Goal: Use online tool/utility: Utilize a website feature to perform a specific function

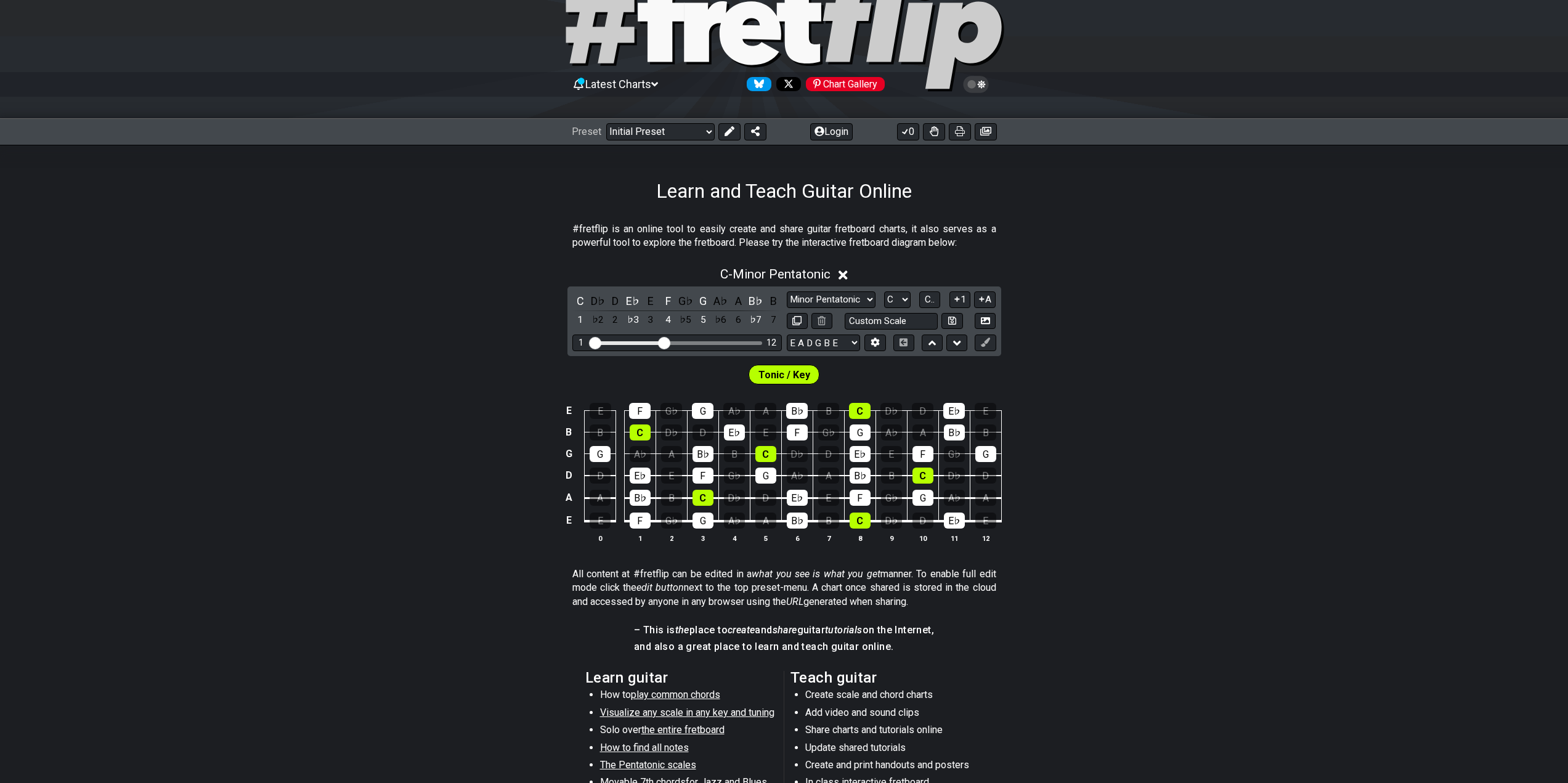
scroll to position [62, 0]
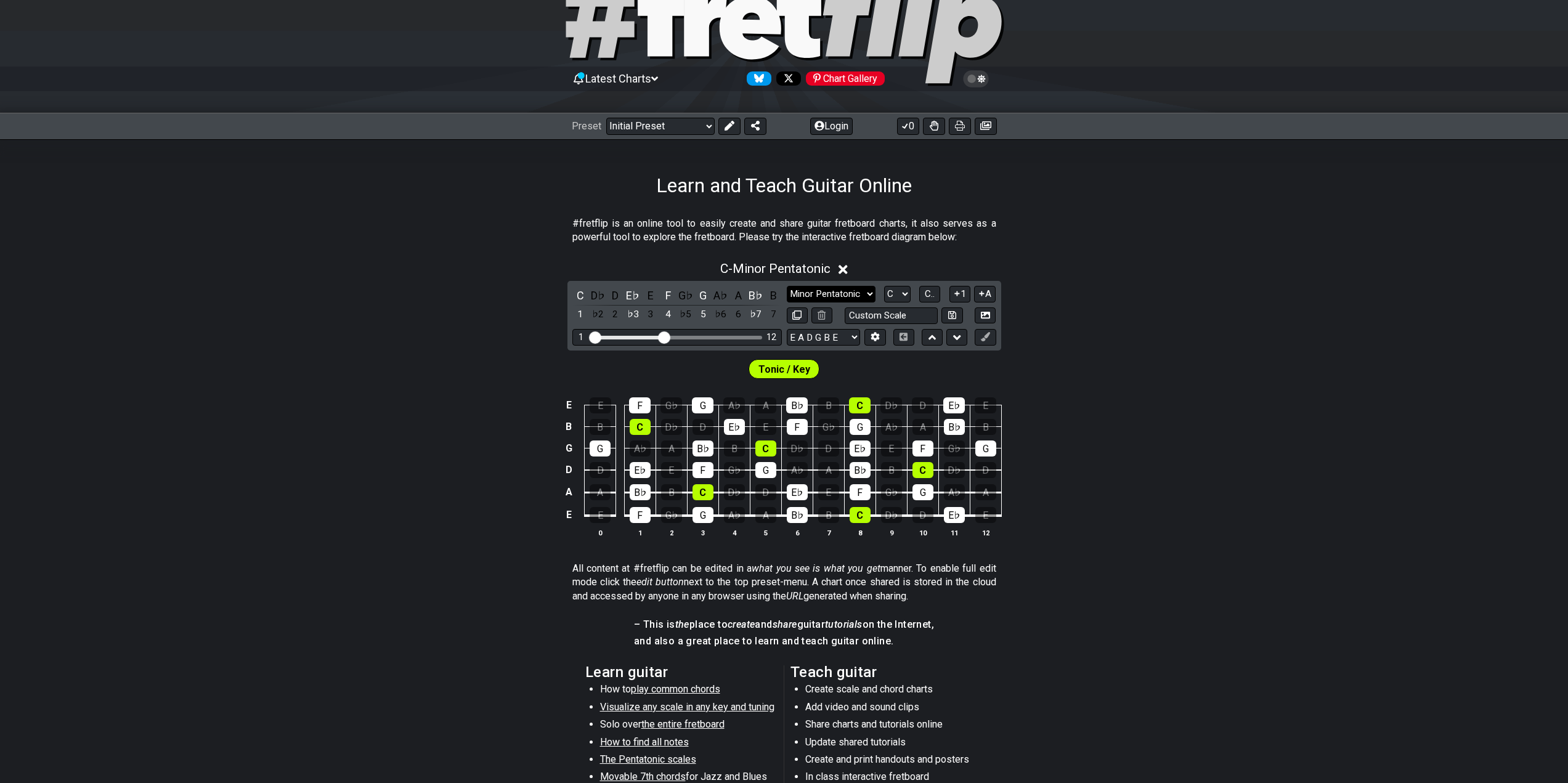
drag, startPoint x: 813, startPoint y: 287, endPoint x: 821, endPoint y: 293, distance: 10.0
click at [821, 293] on select "Minor Pentatonic Click to edit Minor Pentatonic Major Pentatonic Minor Blues Ma…" at bounding box center [831, 294] width 88 height 17
click at [787, 286] on select "Minor Pentatonic Click to edit Minor Pentatonic Major Pentatonic Minor Blues Ma…" at bounding box center [831, 294] width 88 height 17
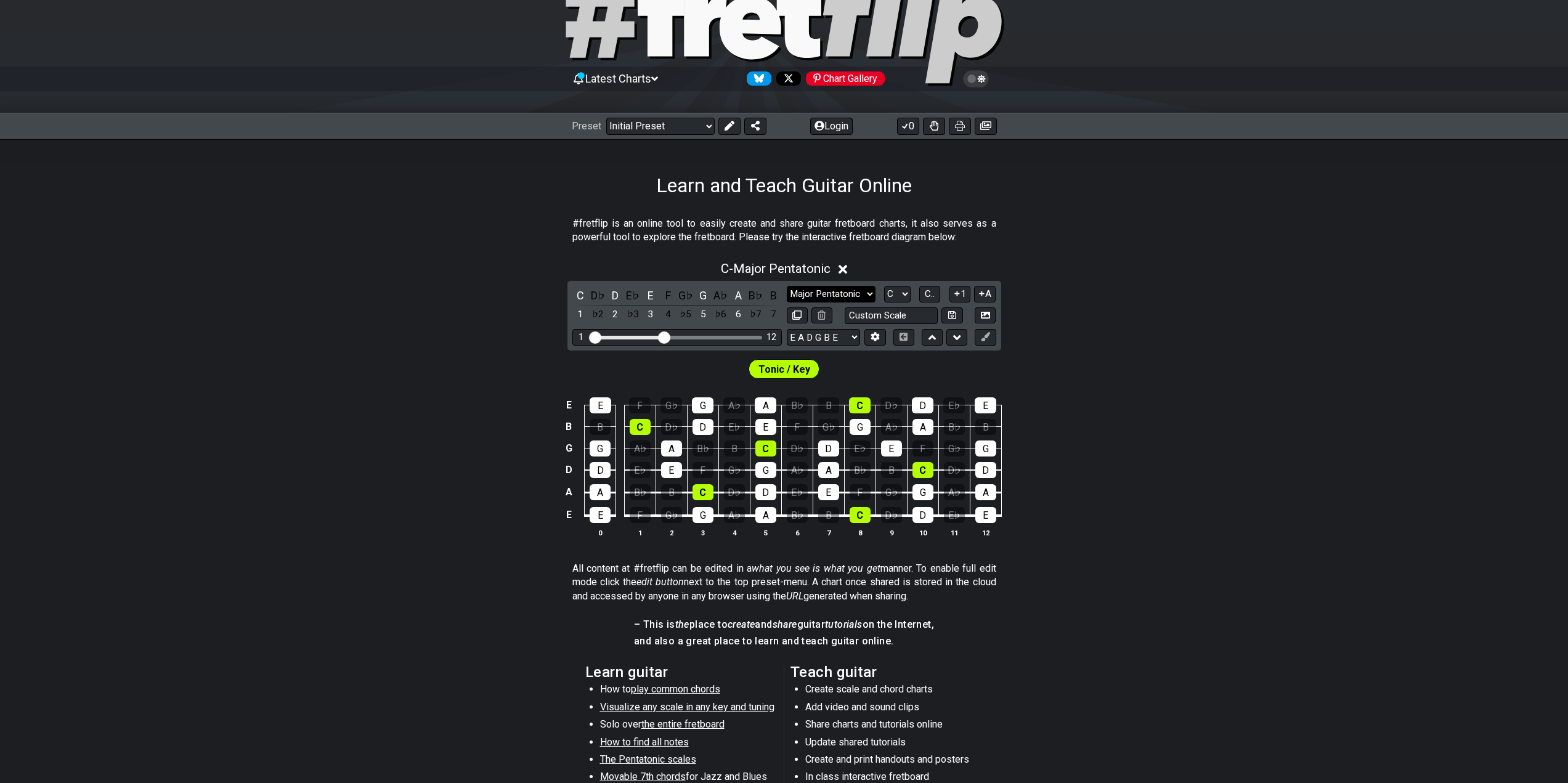
click at [843, 295] on select "Minor Pentatonic Click to edit Minor Pentatonic Major Pentatonic Minor Blues Ma…" at bounding box center [831, 294] width 88 height 17
click at [787, 286] on select "Minor Pentatonic Click to edit Minor Pentatonic Major Pentatonic Minor Blues Ma…" at bounding box center [831, 294] width 88 height 17
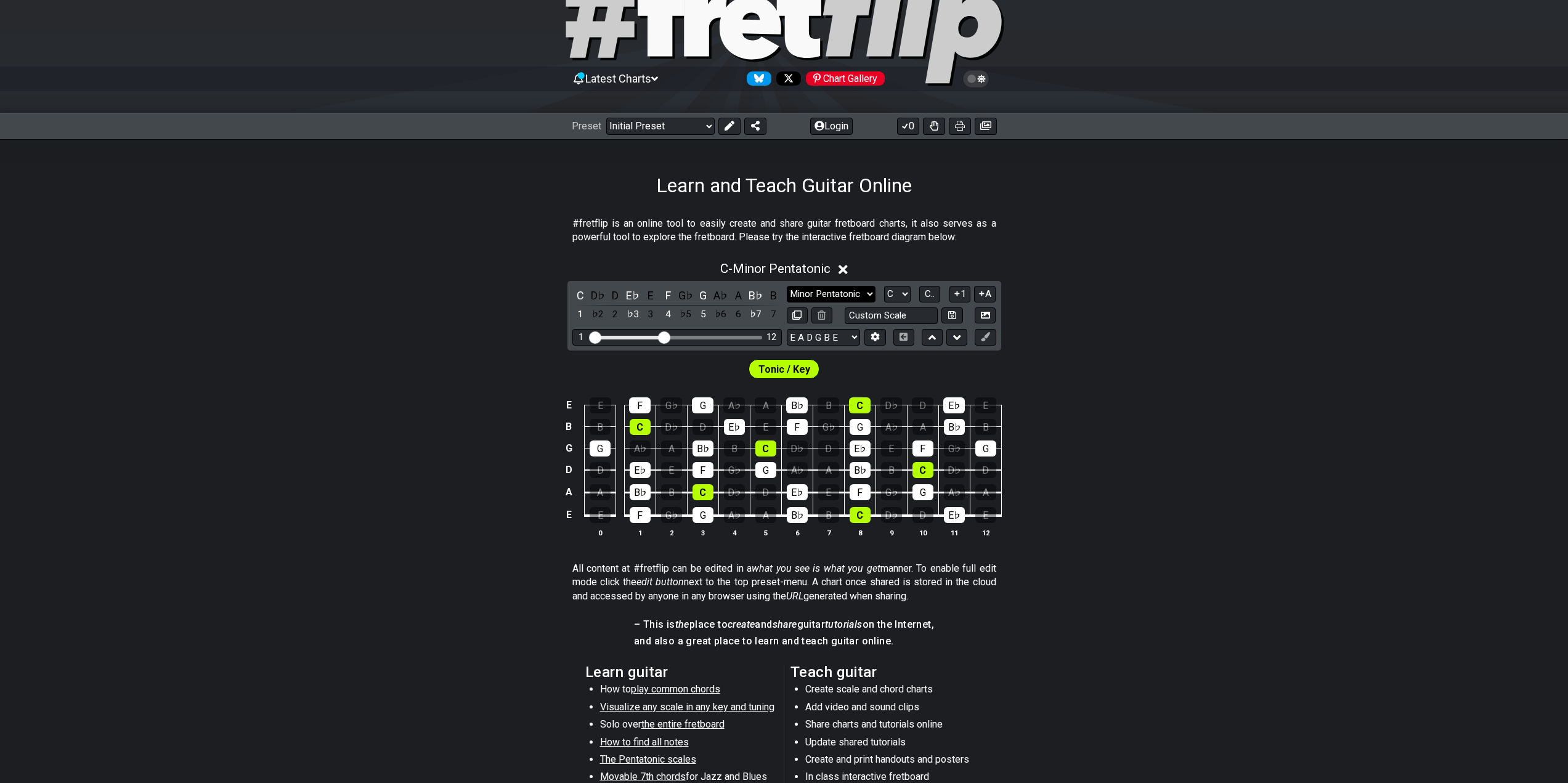
click at [829, 297] on select "Minor Pentatonic Click to edit Minor Pentatonic Major Pentatonic Minor Blues Ma…" at bounding box center [831, 294] width 88 height 17
click at [787, 286] on select "Minor Pentatonic Click to edit Minor Pentatonic Major Pentatonic Minor Blues Ma…" at bounding box center [831, 294] width 88 height 17
click at [836, 293] on select "Minor Pentatonic Click to edit Minor Pentatonic Major Pentatonic Minor Blues Ma…" at bounding box center [831, 294] width 88 height 17
click at [787, 286] on select "Minor Pentatonic Click to edit Minor Pentatonic Major Pentatonic Minor Blues Ma…" at bounding box center [831, 294] width 88 height 17
click at [855, 292] on select "Minor Pentatonic Click to edit Minor Pentatonic Major Pentatonic Minor Blues Ma…" at bounding box center [831, 294] width 88 height 17
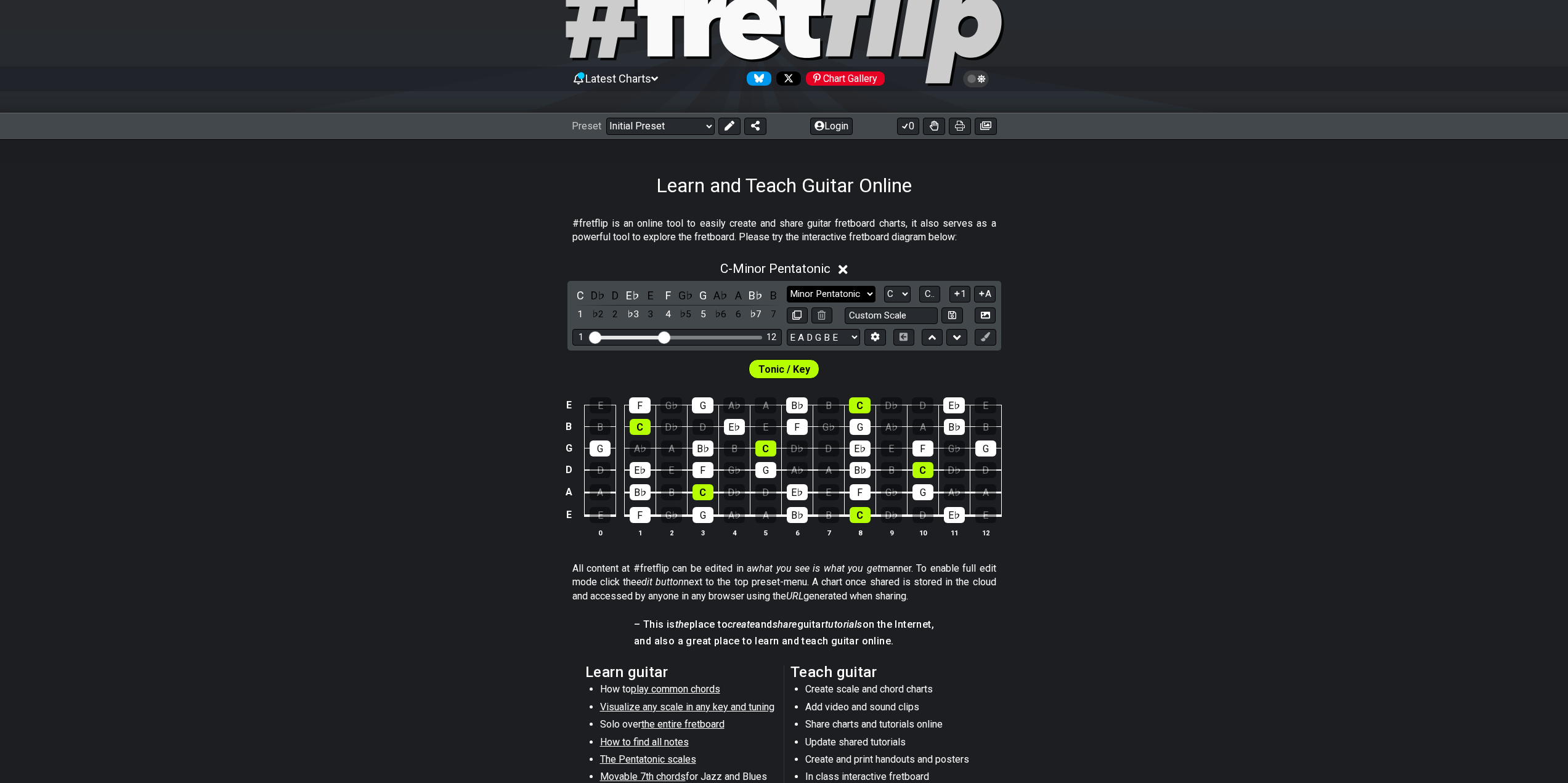
select select "Major Pentatonic"
click at [787, 286] on select "Minor Pentatonic Click to edit Minor Pentatonic Major Pentatonic Minor Blues Ma…" at bounding box center [831, 294] width 88 height 17
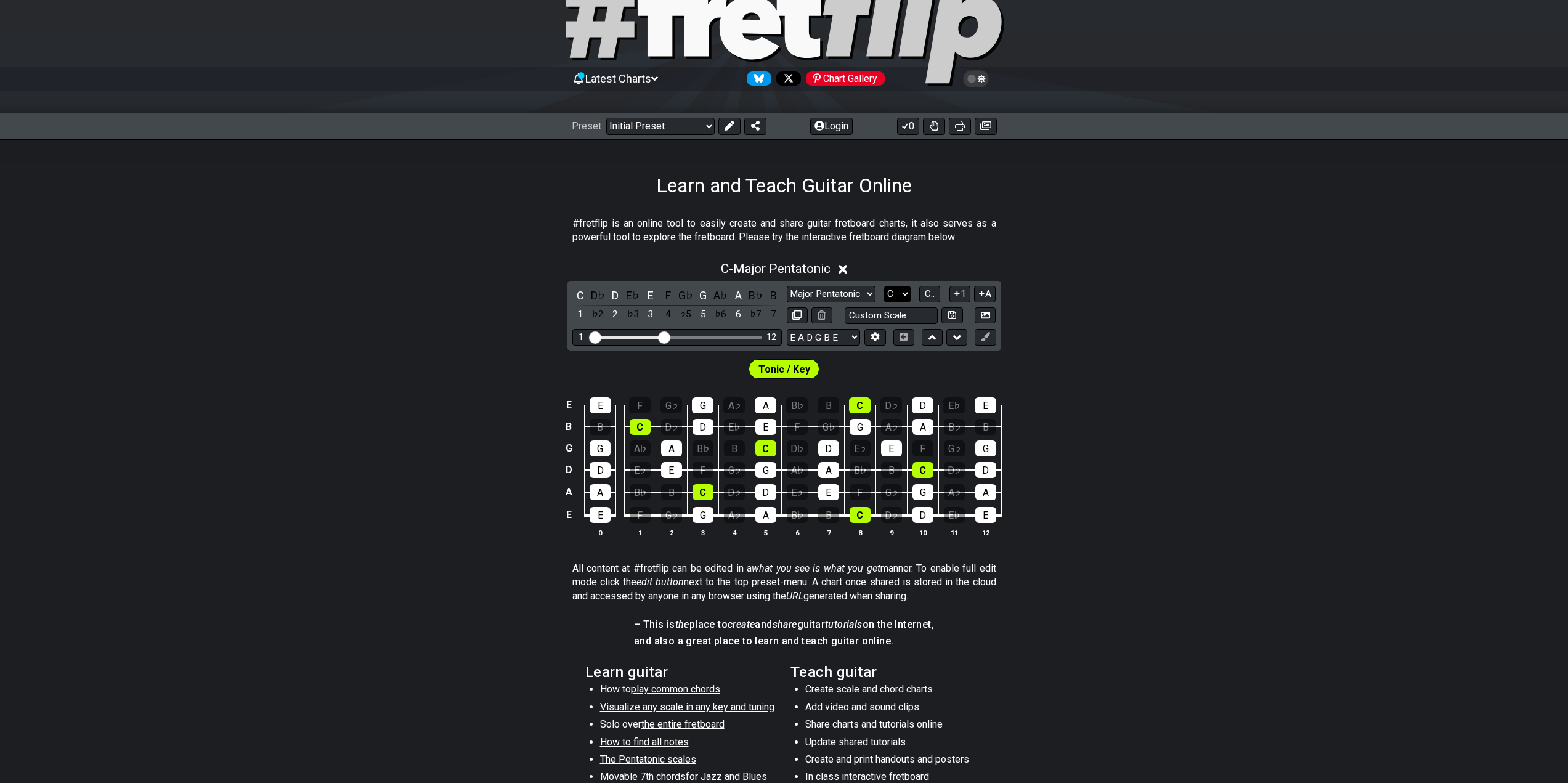
click at [910, 295] on select "A♭ A A♯ B♭ B C C♯ D♭ D D♯ E♭ E F F♯ G♭ G G♯" at bounding box center [898, 294] width 27 height 17
drag, startPoint x: 879, startPoint y: 441, endPoint x: 897, endPoint y: 293, distance: 149.1
click at [897, 293] on select "A♭ A A♯ B♭ B C C♯ D♭ D D♯ E♭ E F F♯ G♭ G G♯" at bounding box center [898, 294] width 27 height 17
click at [884, 286] on select "A♭ A A♯ B♭ B C C♯ D♭ D D♯ E♭ E F F♯ G♭ G G♯" at bounding box center [898, 294] width 27 height 17
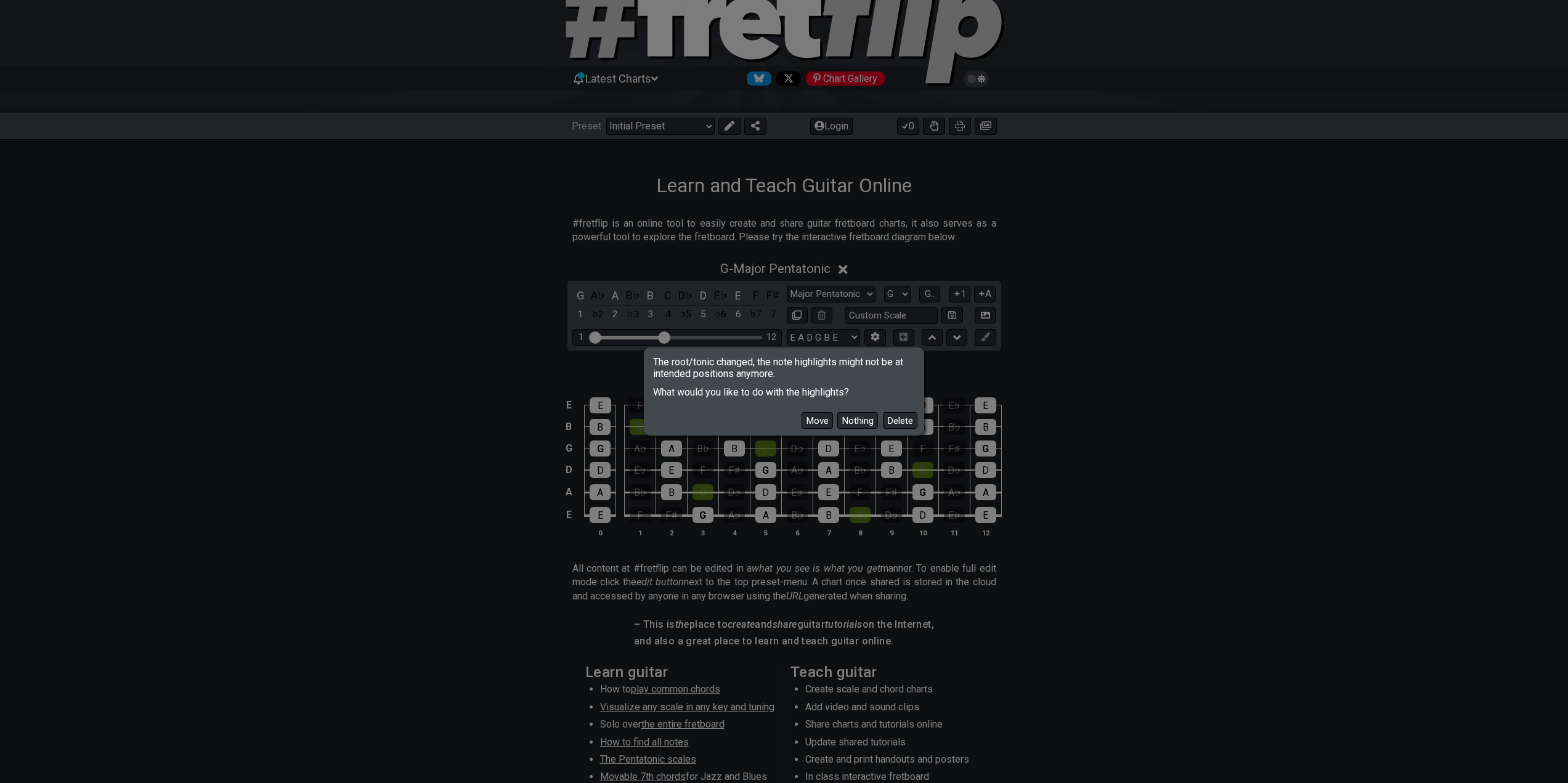
click at [912, 421] on button "Delete" at bounding box center [900, 421] width 35 height 17
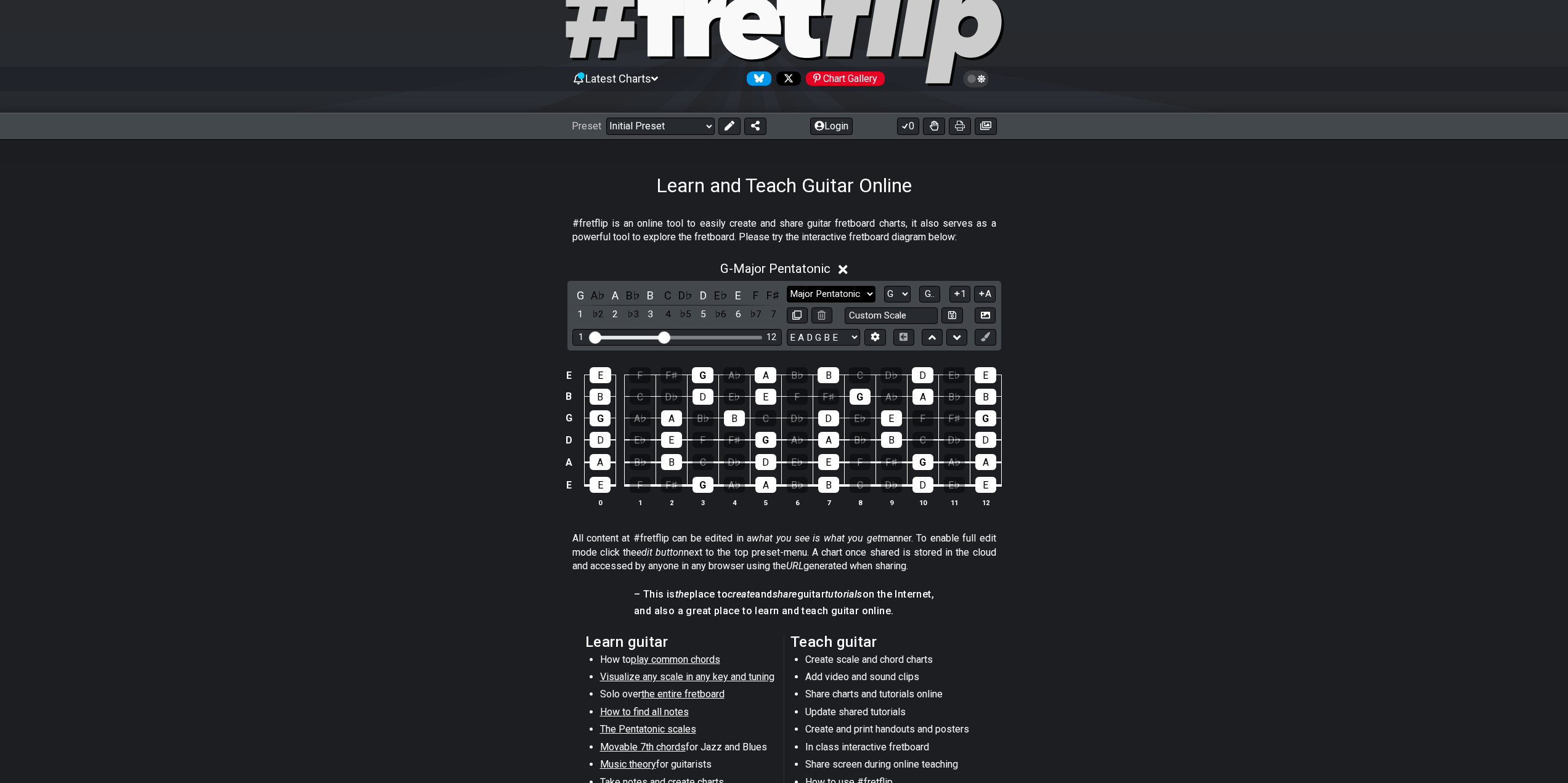
click at [860, 298] on select "Minor Pentatonic Click to edit Minor Pentatonic Major Pentatonic Minor Blues Ma…" at bounding box center [831, 294] width 88 height 17
click at [787, 286] on select "Minor Pentatonic Click to edit Minor Pentatonic Major Pentatonic Minor Blues Ma…" at bounding box center [831, 294] width 88 height 17
click at [908, 297] on select "A♭ A A♯ B♭ B C C♯ D♭ D D♯ E♭ E F F♯ G♭ G G♯" at bounding box center [898, 294] width 27 height 17
click at [884, 286] on select "A♭ A A♯ B♭ B C C♯ D♭ D D♯ E♭ E F F♯ G♭ G G♯" at bounding box center [898, 294] width 27 height 17
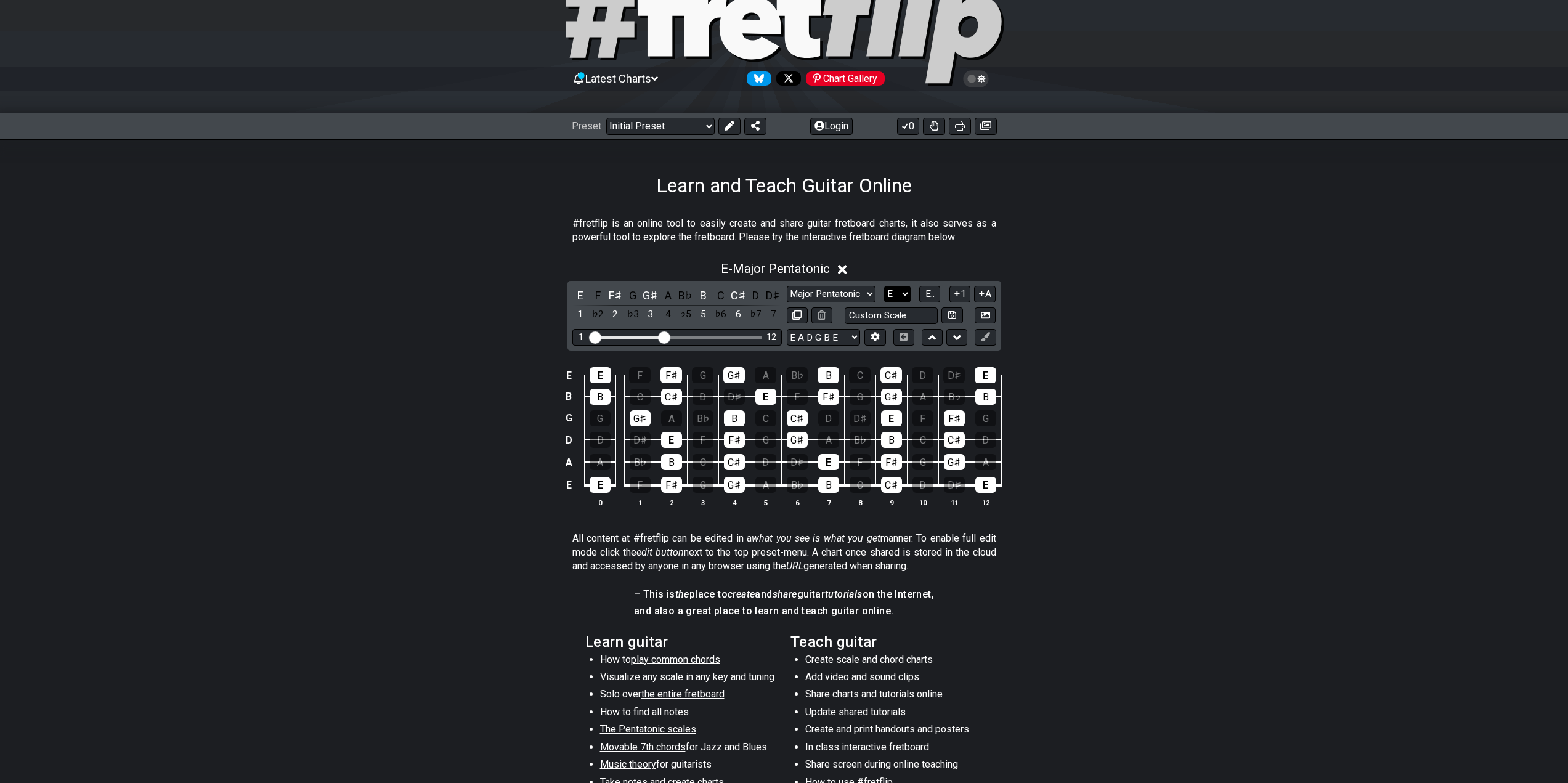
click at [896, 295] on select "A♭ A A♯ B♭ B C C♯ D♭ D D♯ E♭ E F F♯ G♭ G G♯" at bounding box center [898, 294] width 27 height 17
click at [884, 286] on select "A♭ A A♯ B♭ B C C♯ D♭ D D♯ E♭ E F F♯ G♭ G G♯" at bounding box center [898, 294] width 27 height 17
click at [913, 291] on div "Minor Pentatonic Click to edit Minor Pentatonic Major Pentatonic Minor Blues Ma…" at bounding box center [892, 294] width 210 height 17
click at [906, 291] on select "A♭ A A♯ B♭ B C C♯ D♭ D D♯ E♭ E F F♯ G♭ G G♯" at bounding box center [898, 294] width 27 height 17
click at [884, 286] on select "A♭ A A♯ B♭ B C C♯ D♭ D D♯ E♭ E F F♯ G♭ G G♯" at bounding box center [898, 294] width 27 height 17
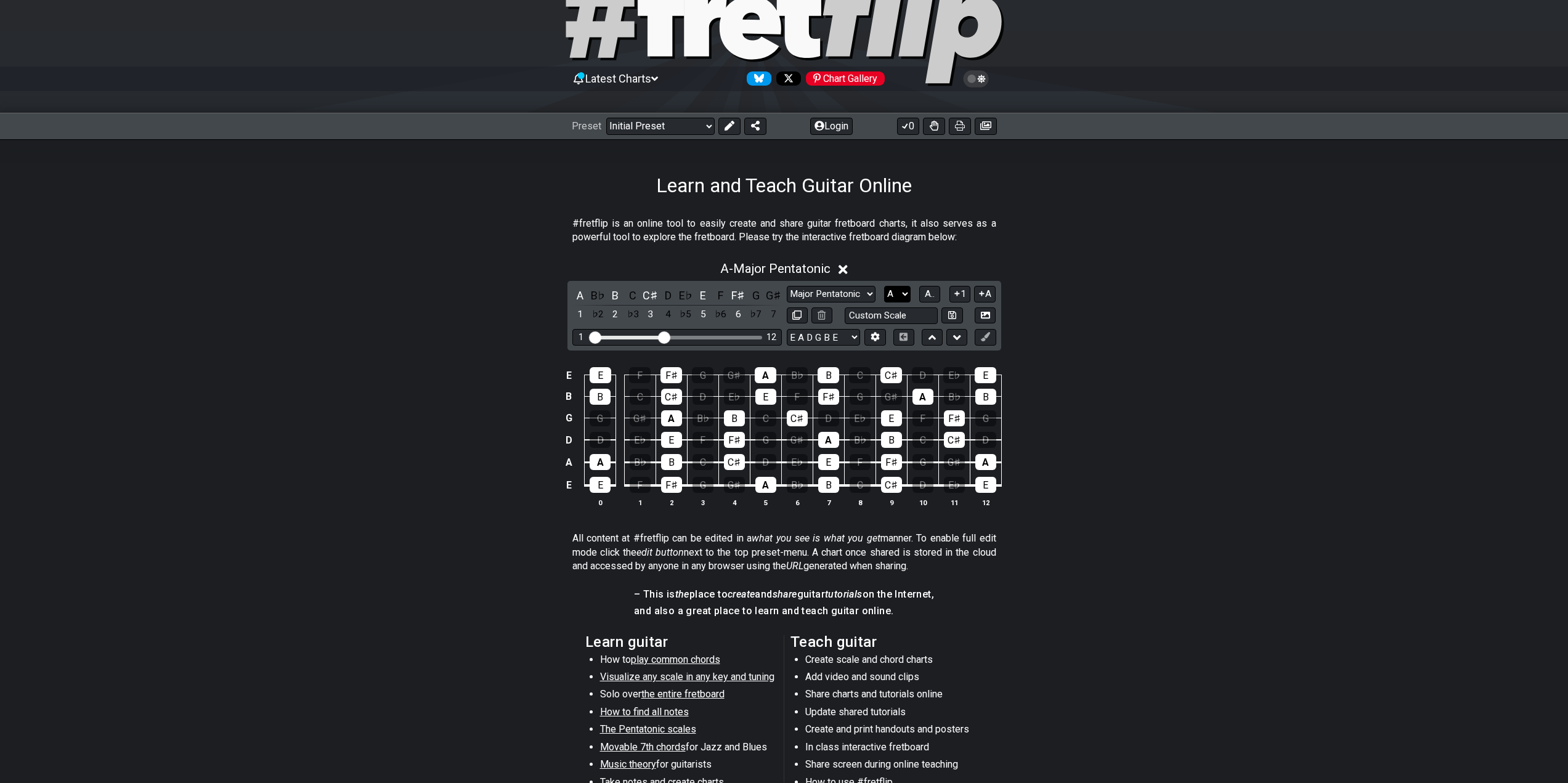
click at [892, 297] on select "A♭ A A♯ B♭ B C C♯ D♭ D D♯ E♭ E F F♯ G♭ G G♯" at bounding box center [898, 294] width 27 height 17
select select "G"
click at [884, 286] on select "A♭ A A♯ B♭ B C C♯ D♭ D D♯ E♭ E F F♯ G♭ G G♯" at bounding box center [898, 294] width 27 height 17
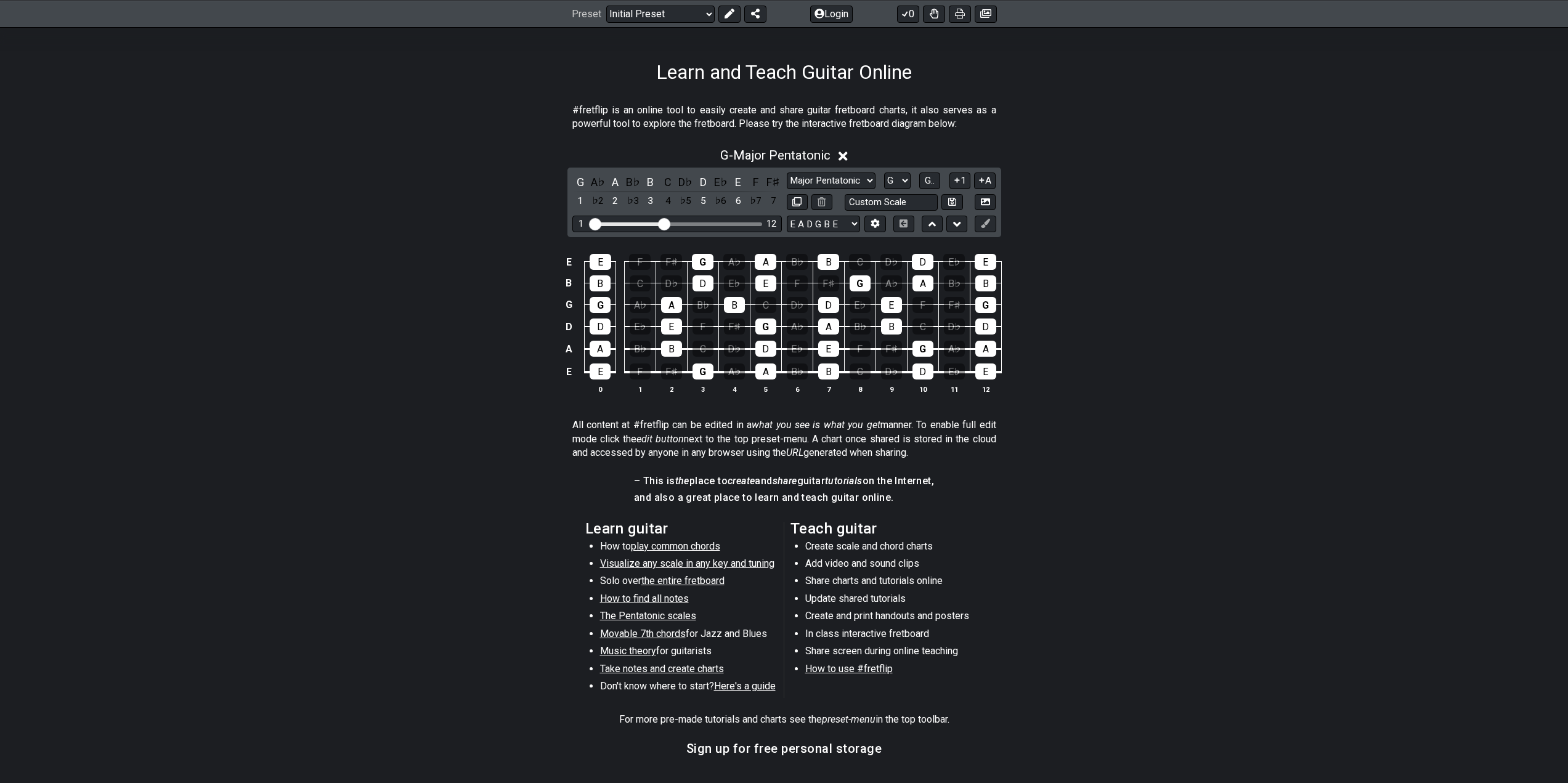
scroll to position [246, 0]
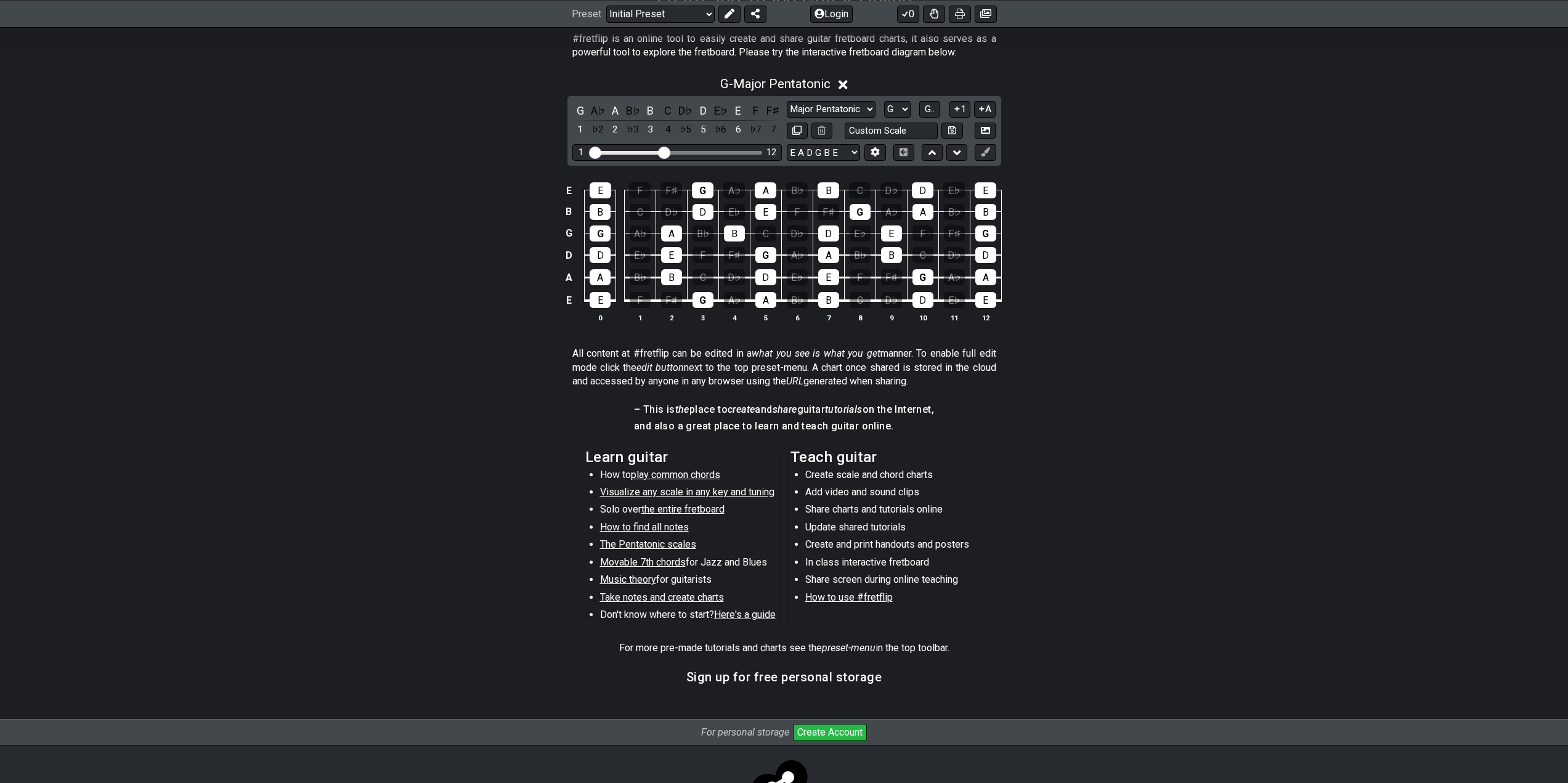
click at [651, 544] on span "The Pentatonic scales" at bounding box center [648, 544] width 96 height 11
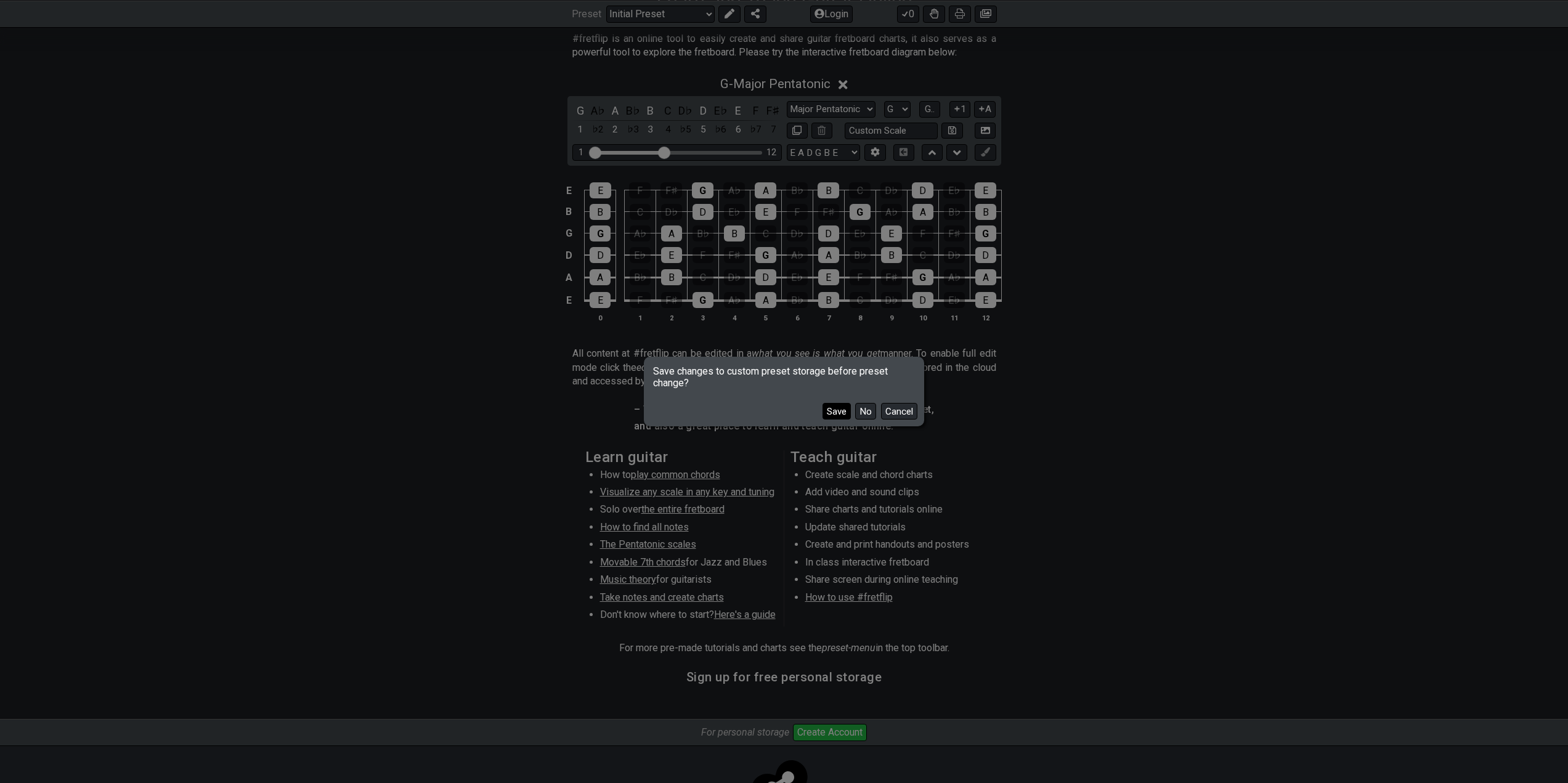
click at [839, 412] on button "Save" at bounding box center [837, 411] width 28 height 17
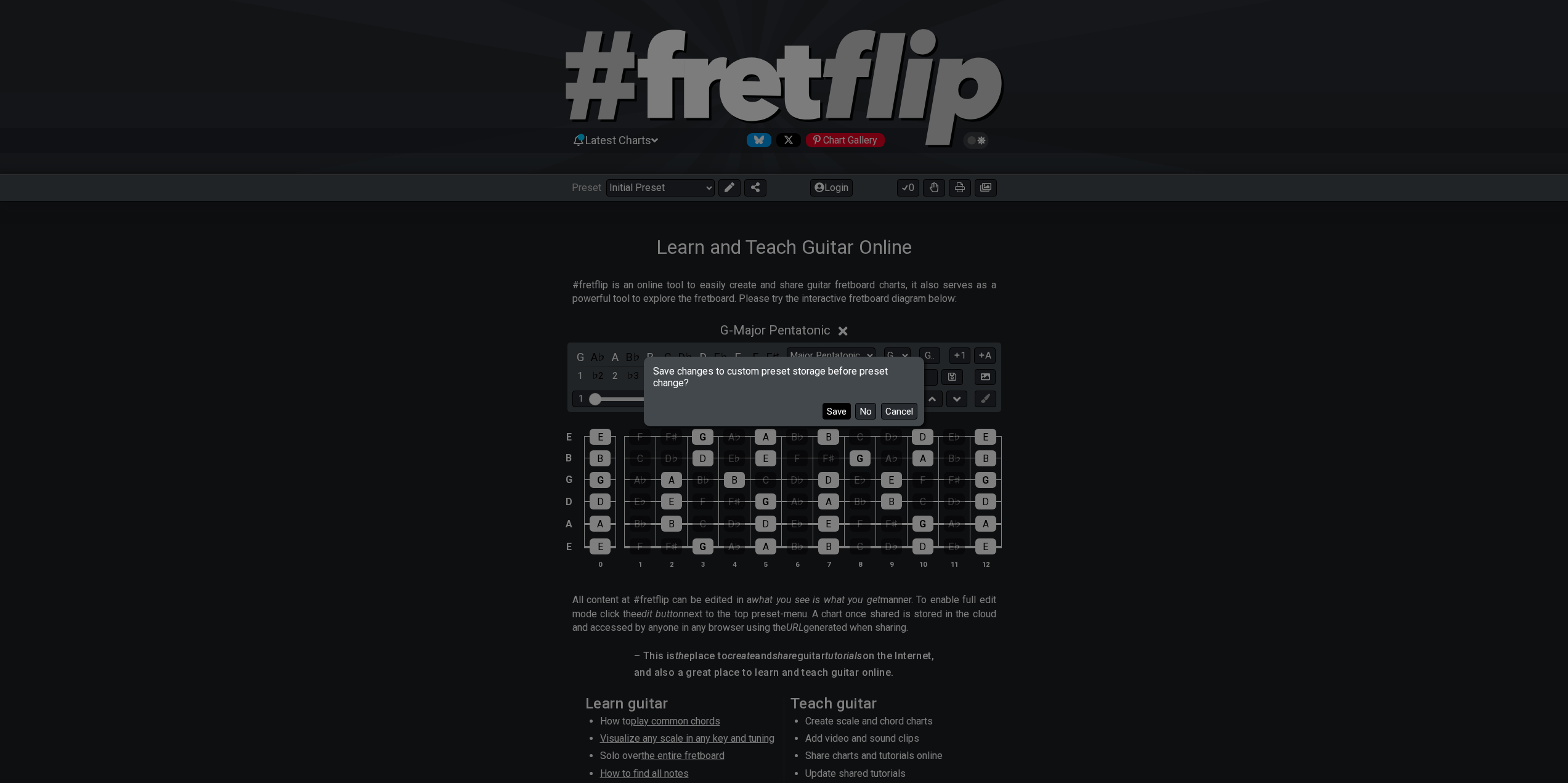
select select "/minor-pentatonic"
select select "C"
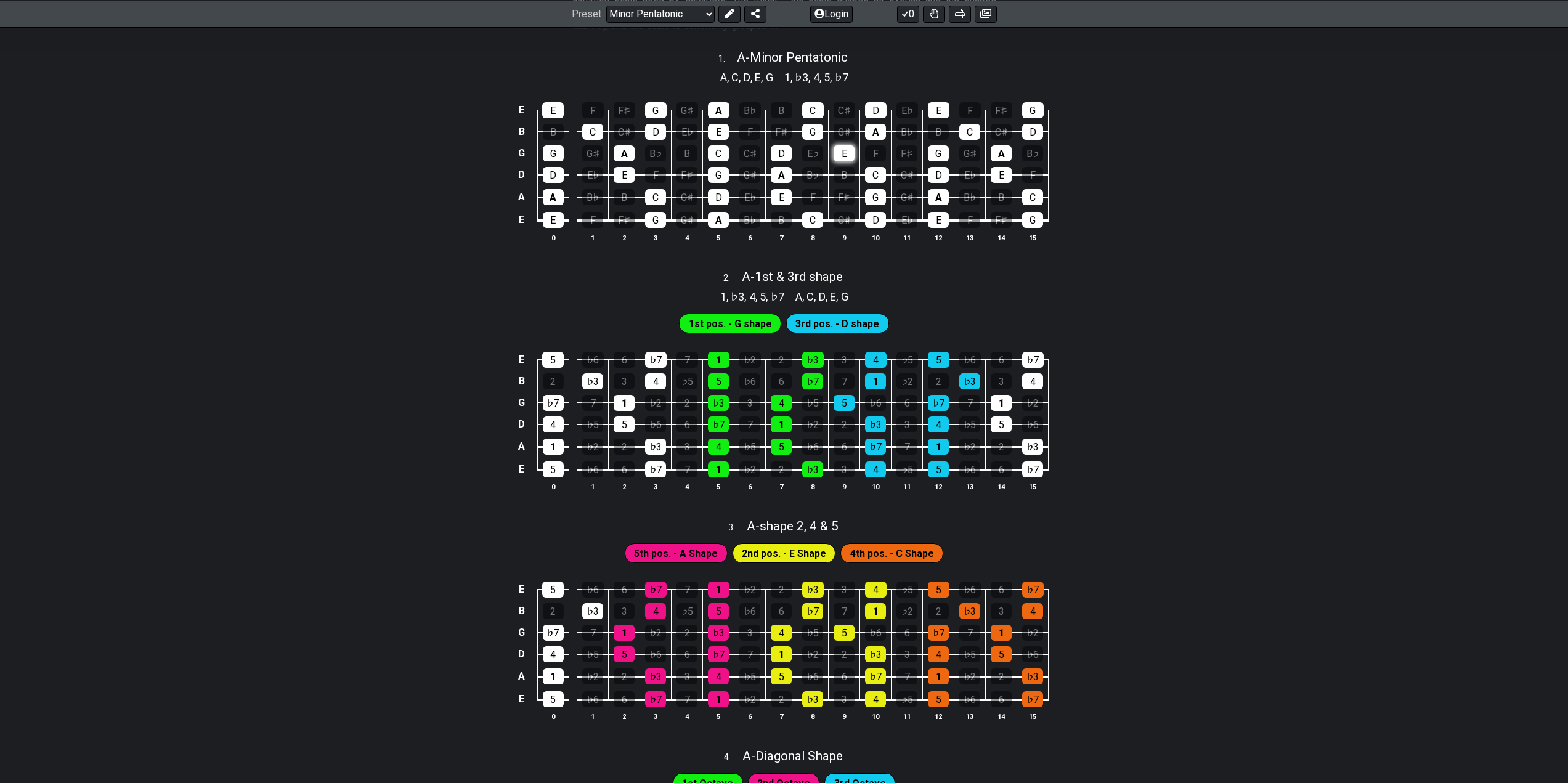
scroll to position [308, 0]
